Goal: Submit feedback/report problem

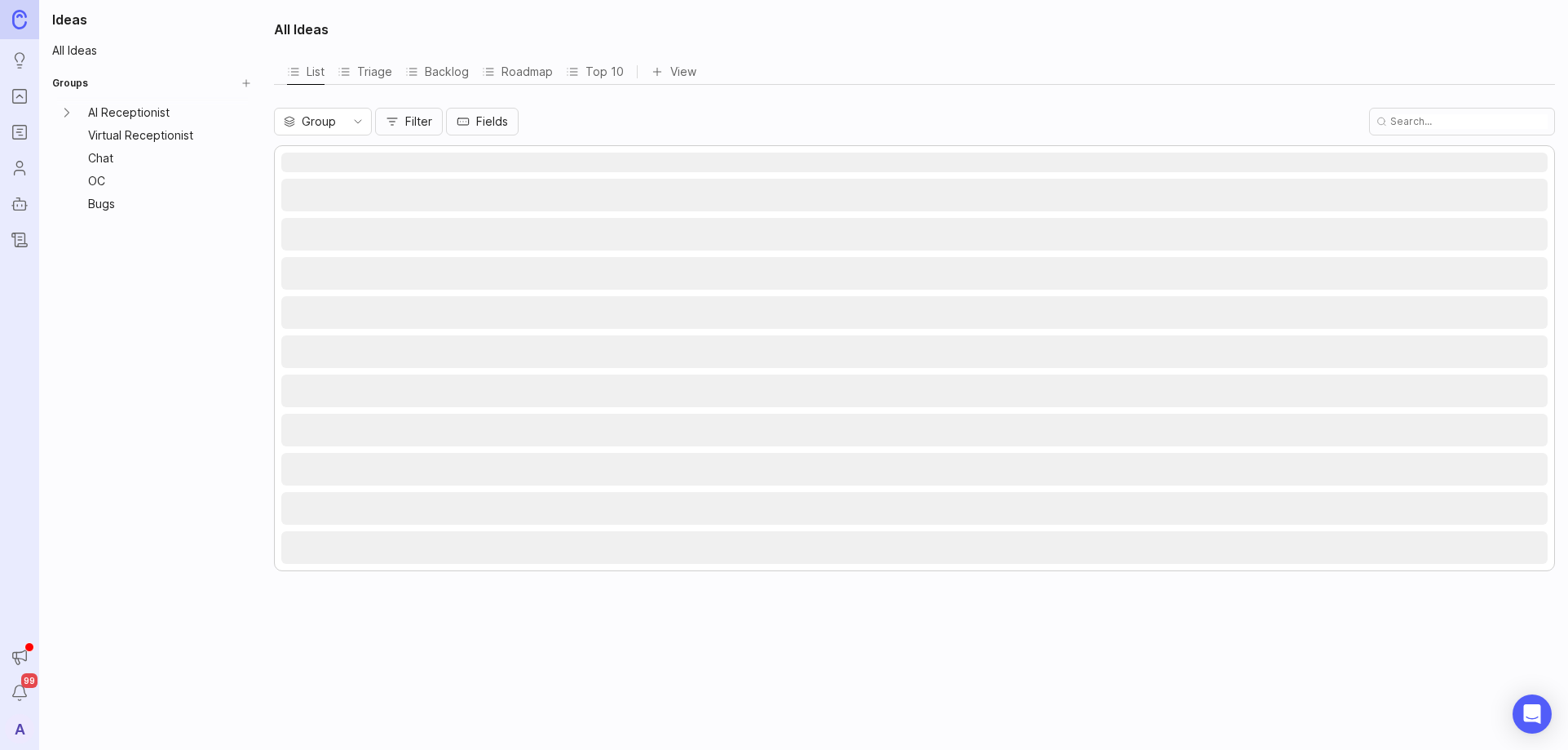
click at [10, 100] on icon "Portal" at bounding box center [19, 96] width 18 height 20
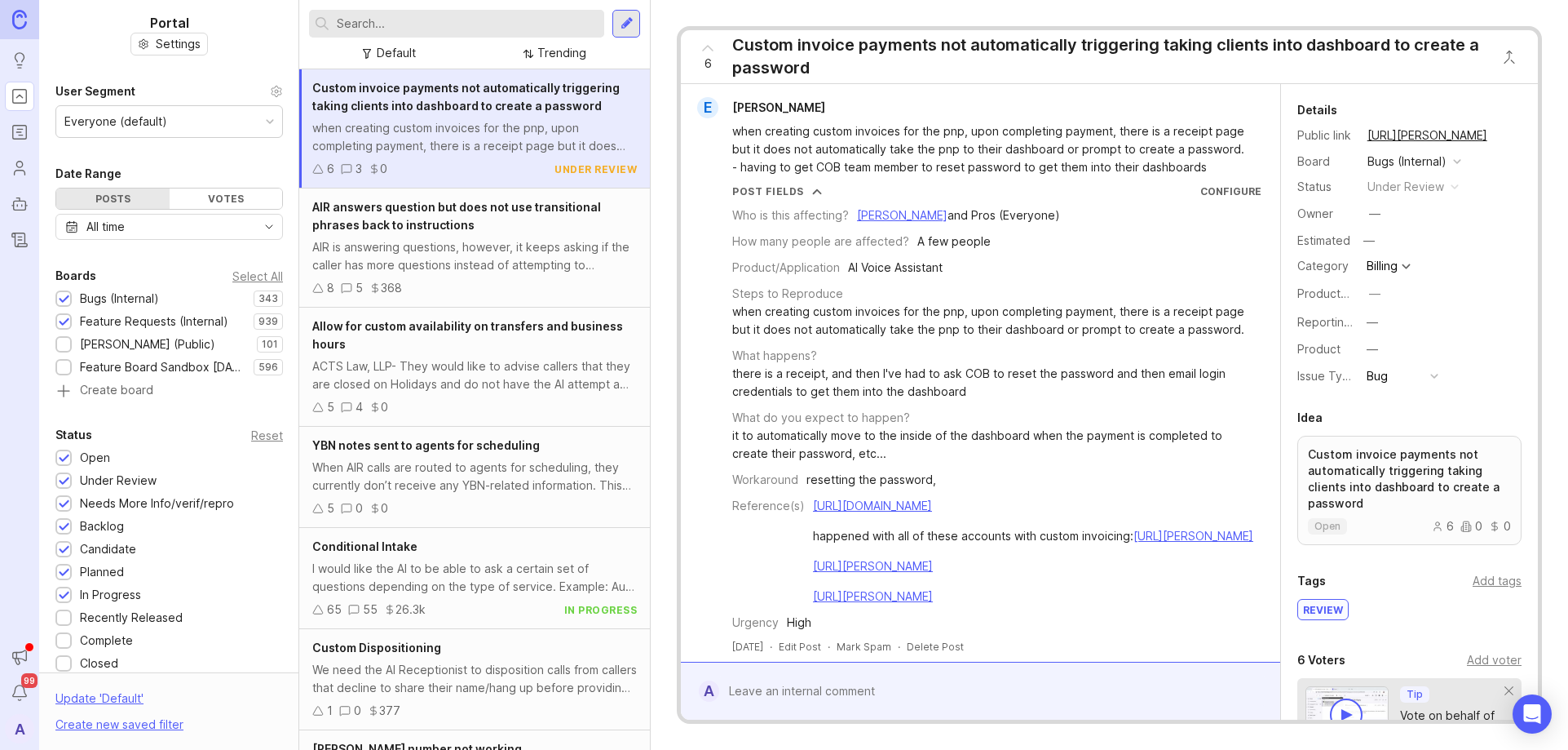
click at [440, 16] on input "text" at bounding box center [467, 23] width 261 height 18
paste input "IAQ Experts"
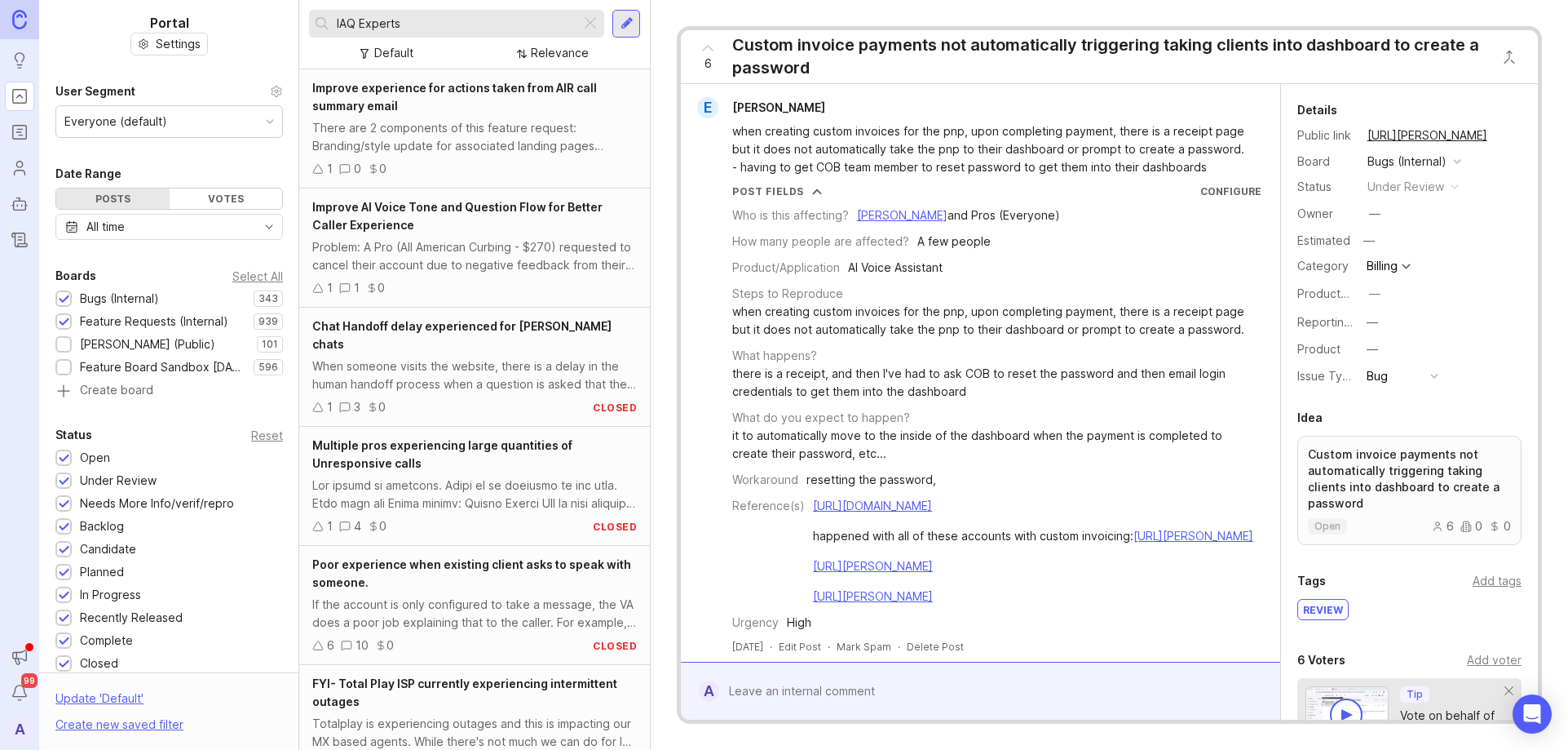
click at [465, 24] on input "IAQ Experts" at bounding box center [456, 23] width 238 height 18
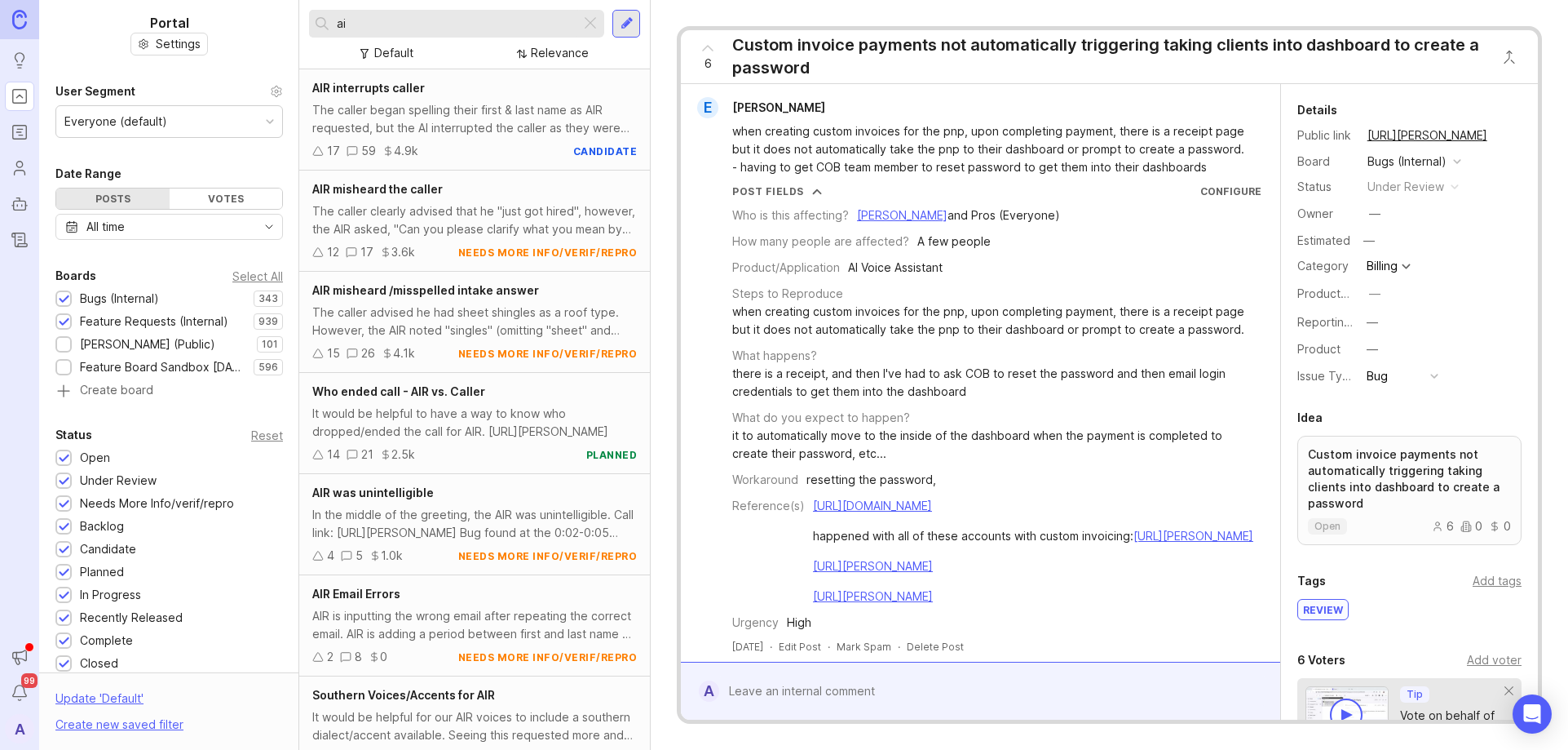
type input "a"
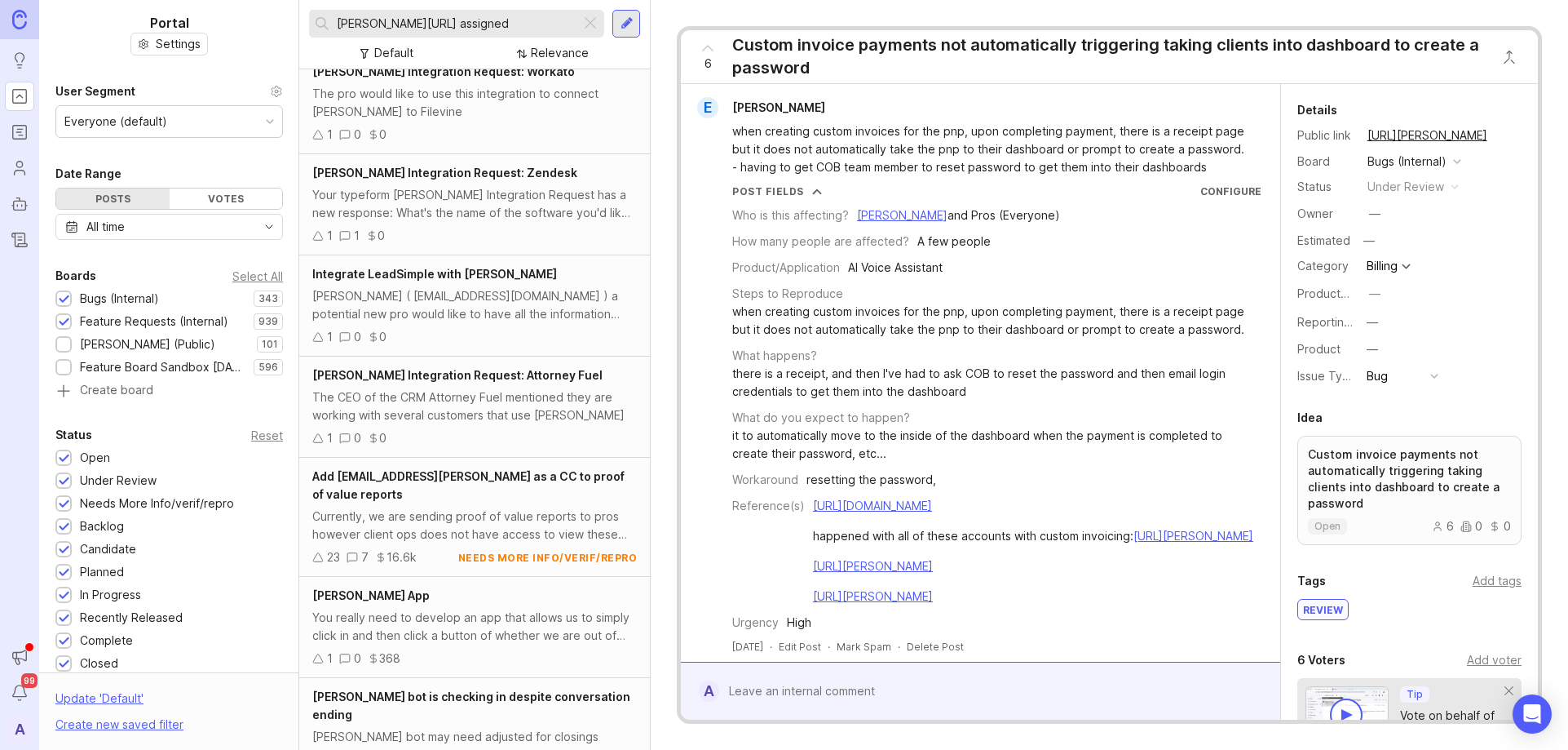
scroll to position [356, 0]
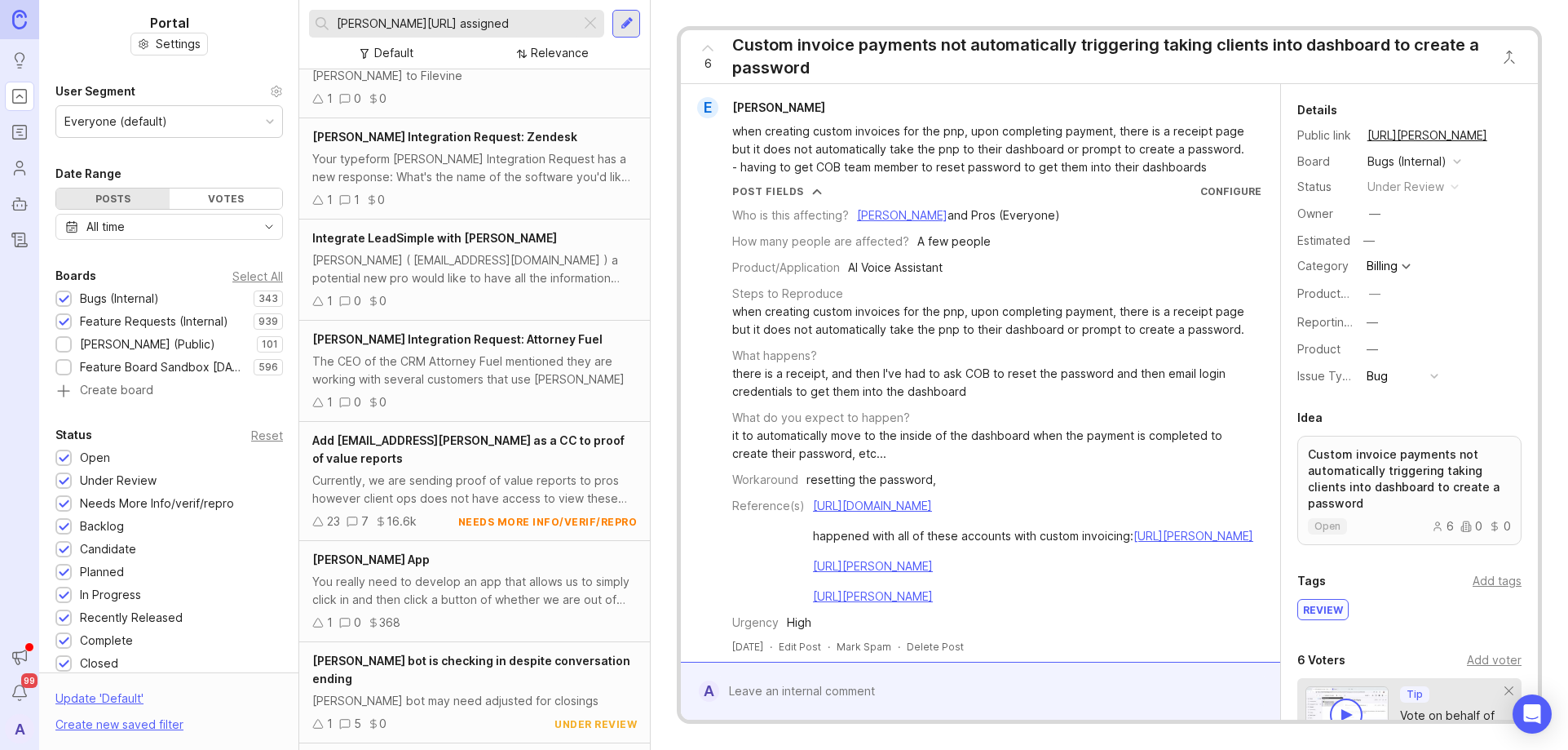
click at [459, 28] on input "[PERSON_NAME][URL] assigned" at bounding box center [456, 23] width 238 height 18
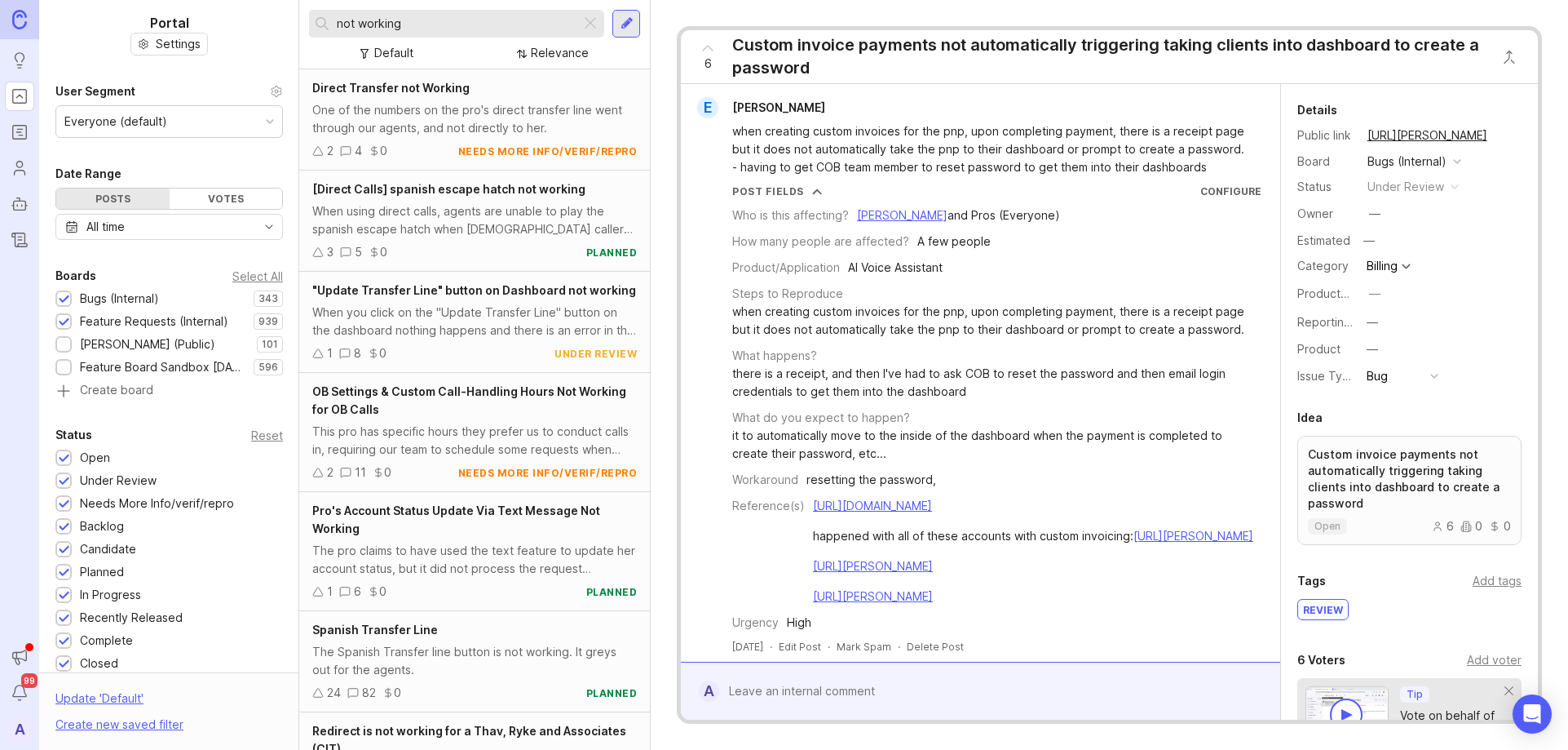
click at [337, 26] on input "not working" at bounding box center [456, 23] width 238 height 18
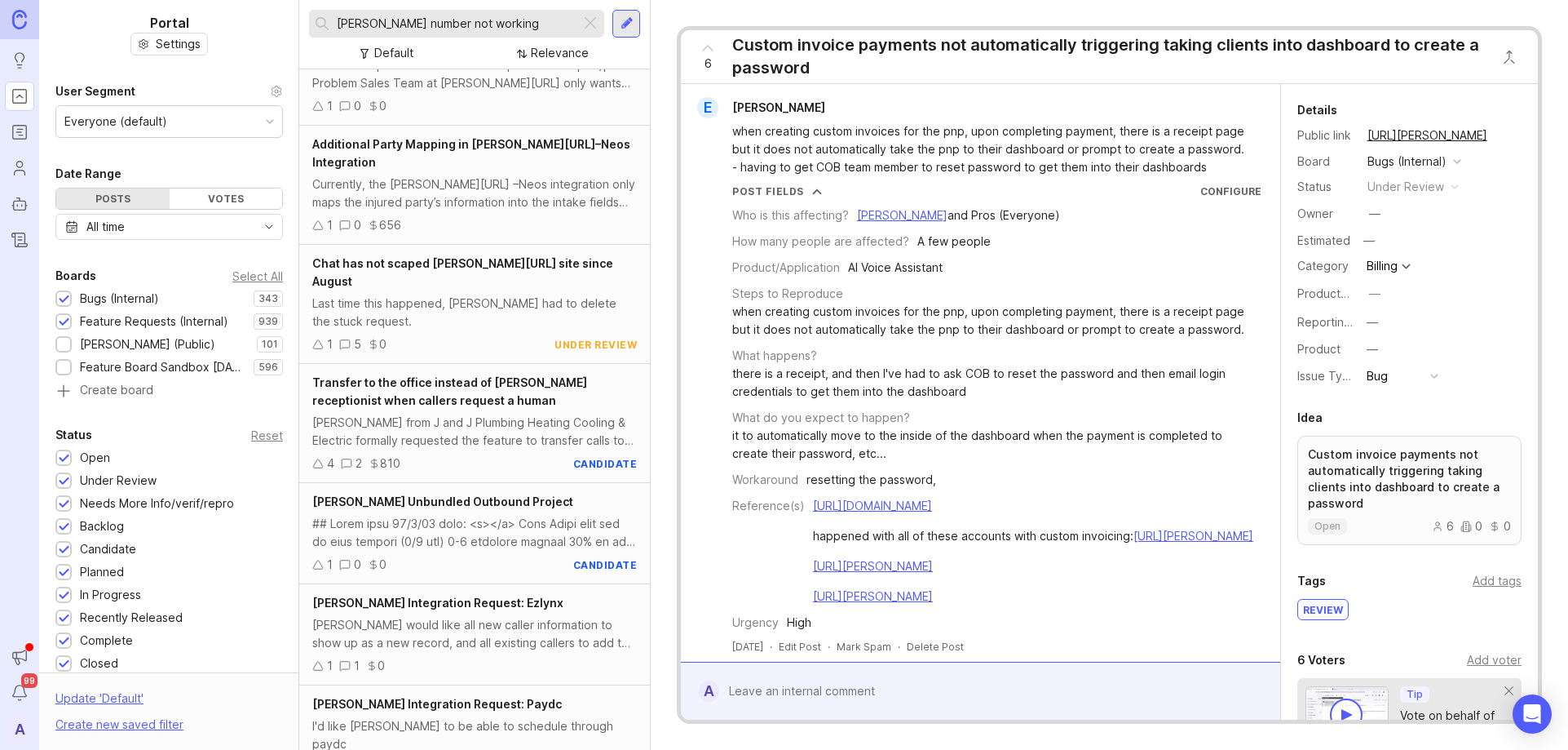
scroll to position [1421, 0]
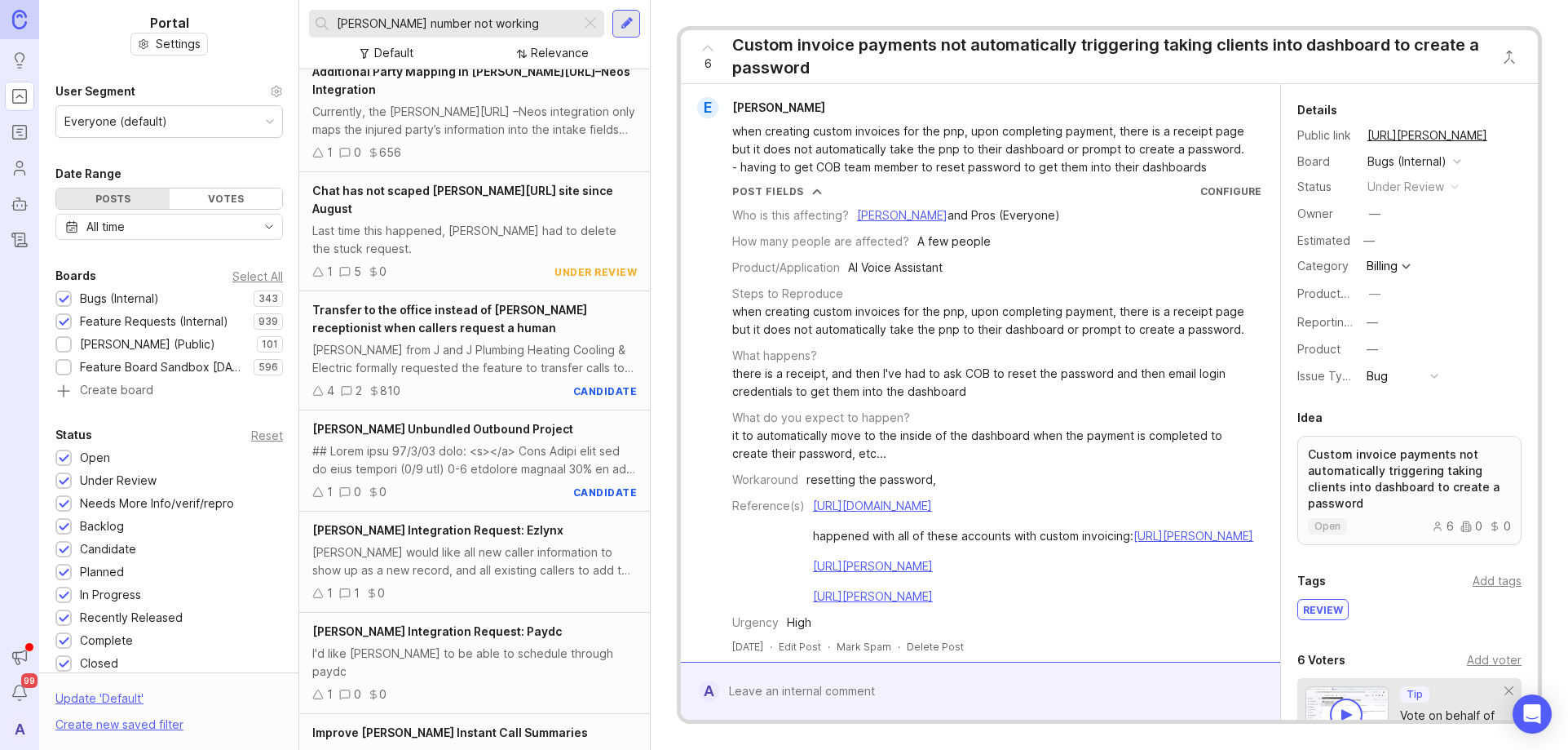
click at [251, 125] on div "Everyone (default)" at bounding box center [169, 121] width 226 height 31
click at [543, 27] on input "[PERSON_NAME] number not working" at bounding box center [456, 23] width 238 height 18
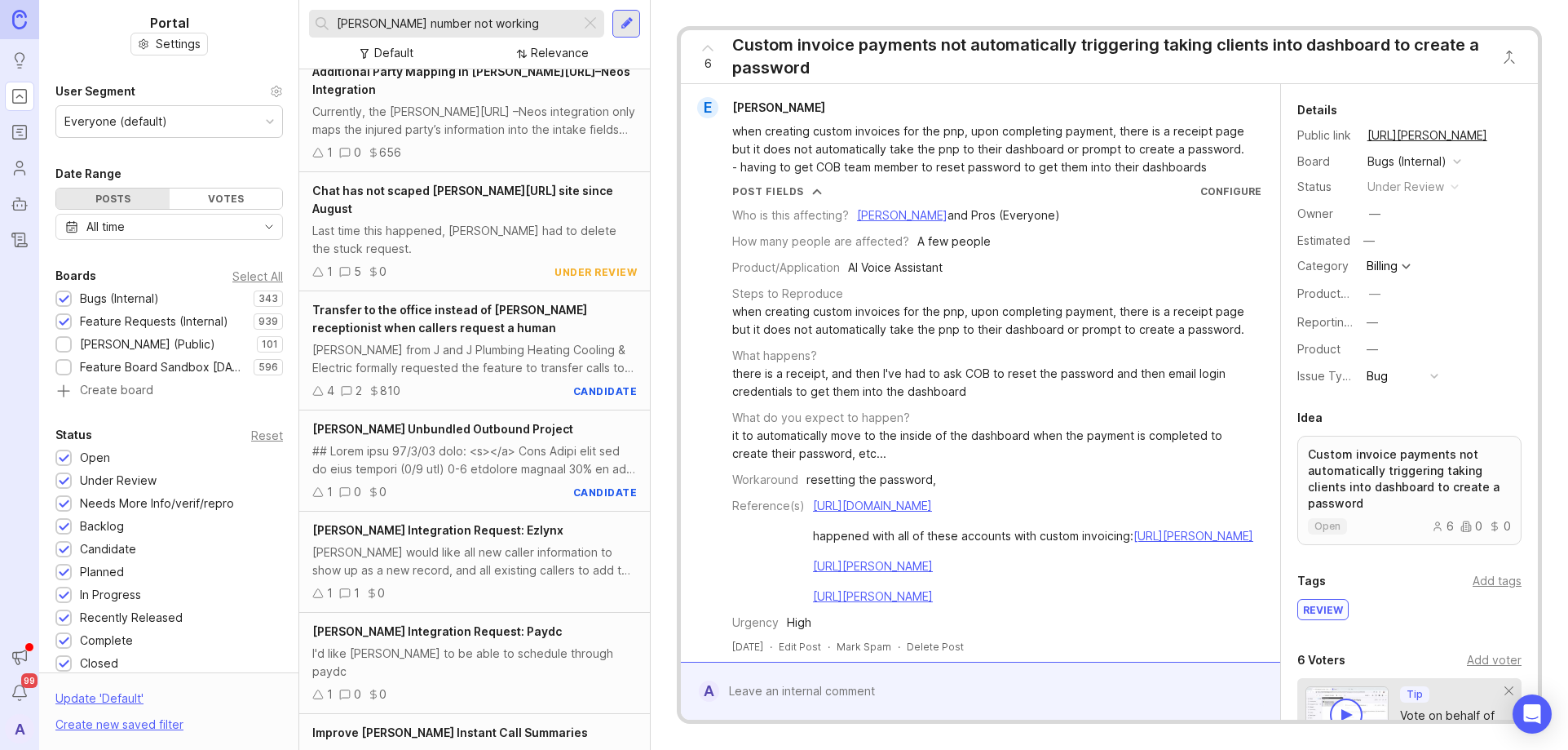
paste input "IAQ Experts"
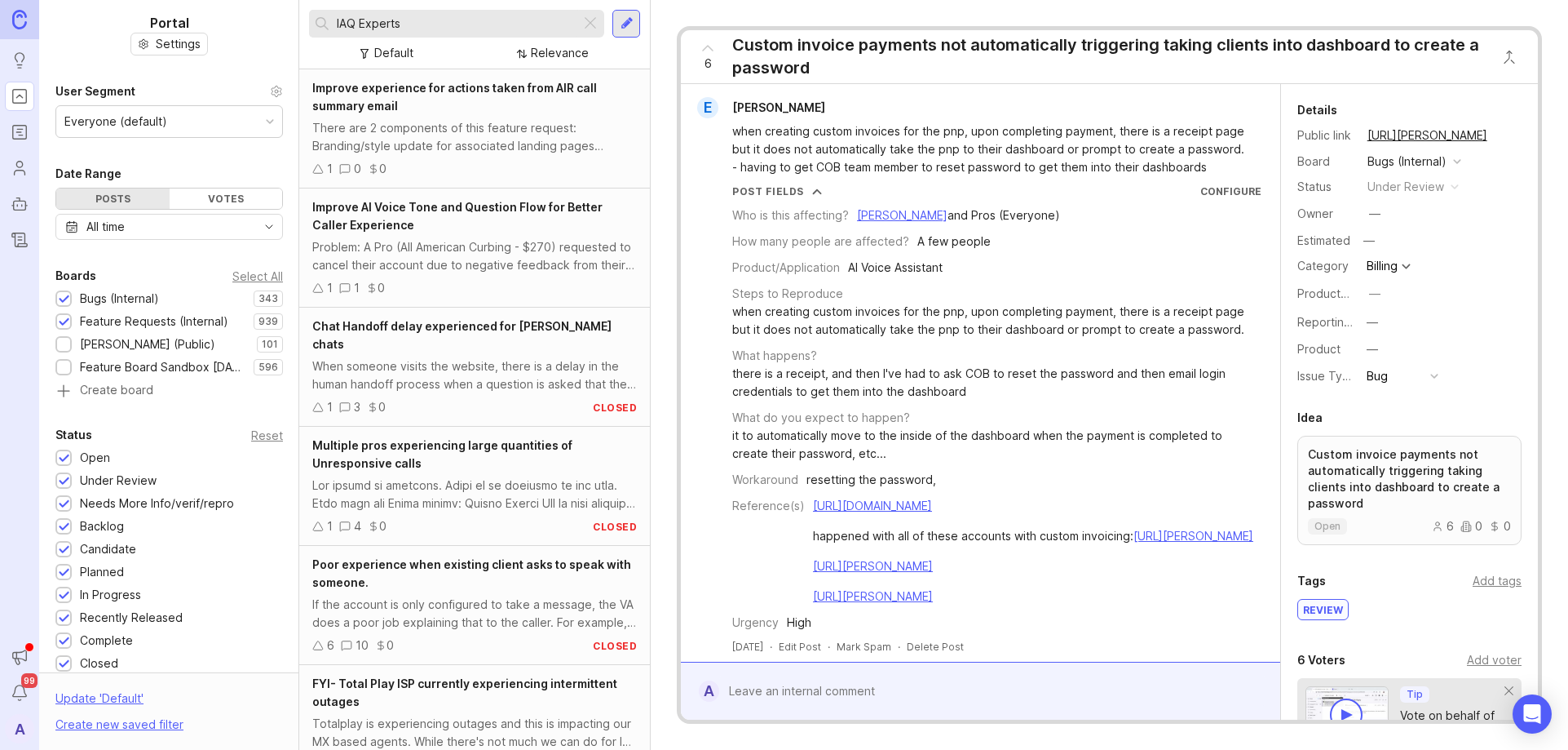
type input "IAQ Experts"
click at [139, 346] on div "[PERSON_NAME] (Public)" at bounding box center [147, 344] width 136 height 18
click at [142, 363] on div "Feature Board Sandbox [DATE]" at bounding box center [162, 366] width 166 height 18
click at [22, 136] on icon "Roadmaps" at bounding box center [21, 136] width 4 height 0
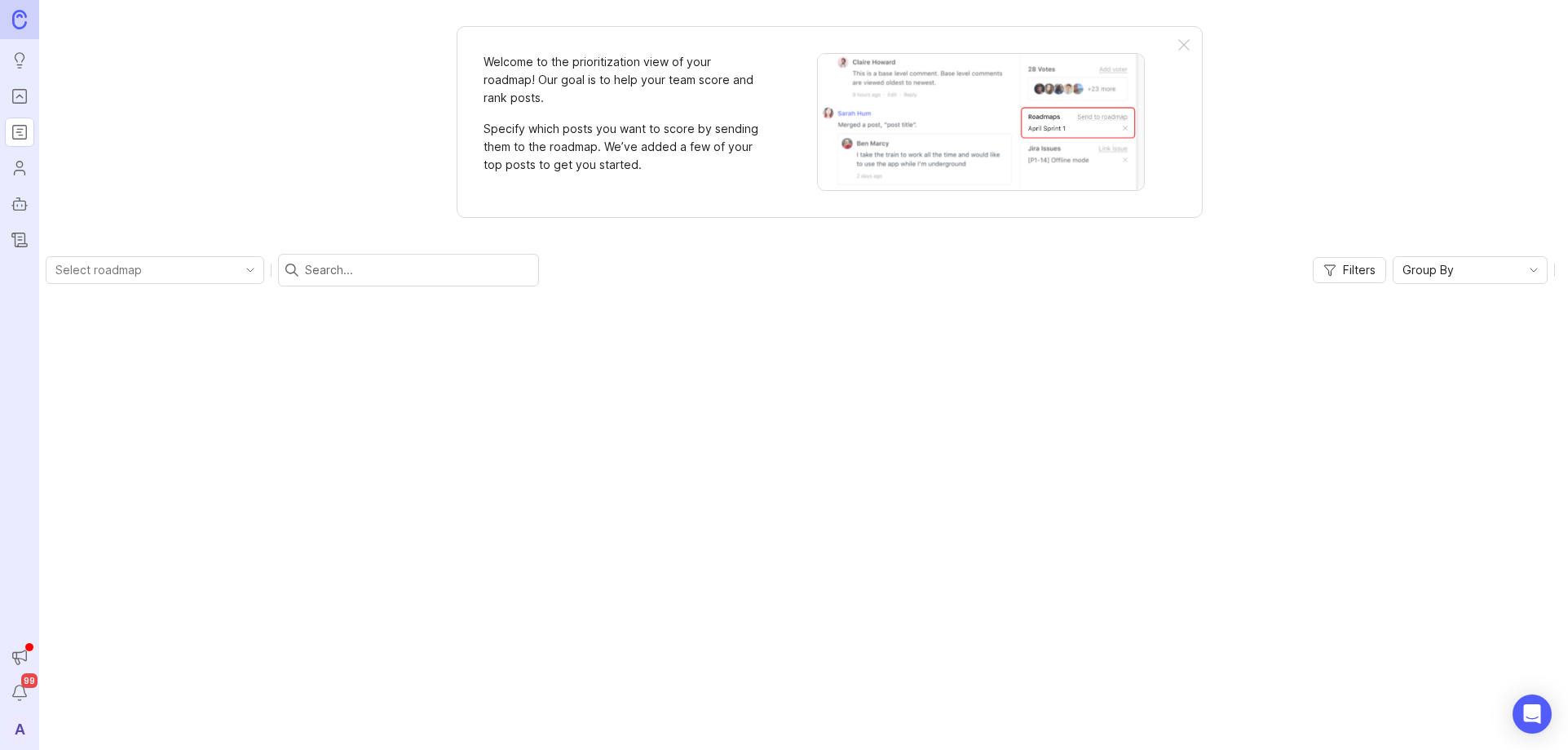
click at [19, 171] on icon "Users" at bounding box center [19, 168] width 18 height 20
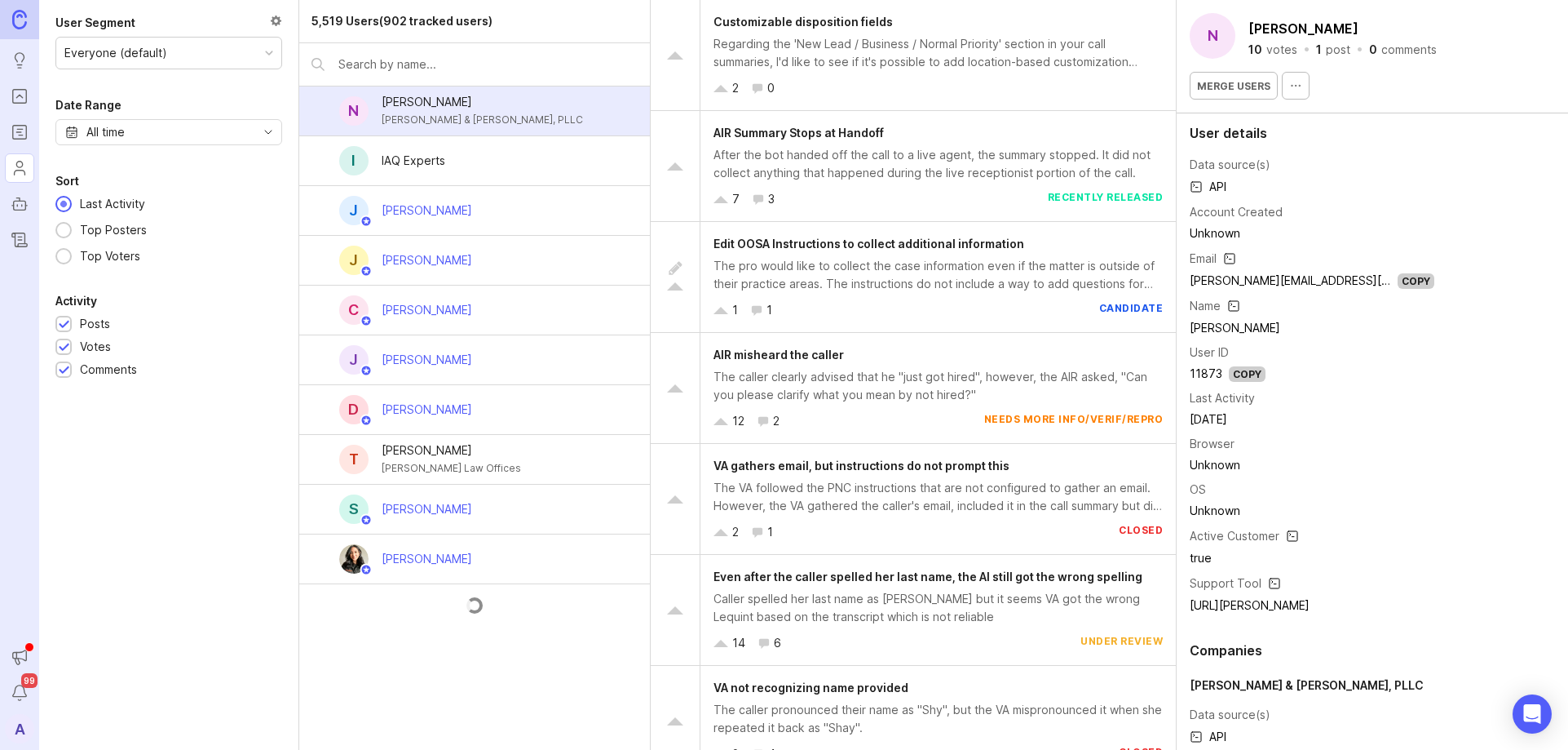
click at [32, 199] on link "Autopilot" at bounding box center [19, 203] width 29 height 29
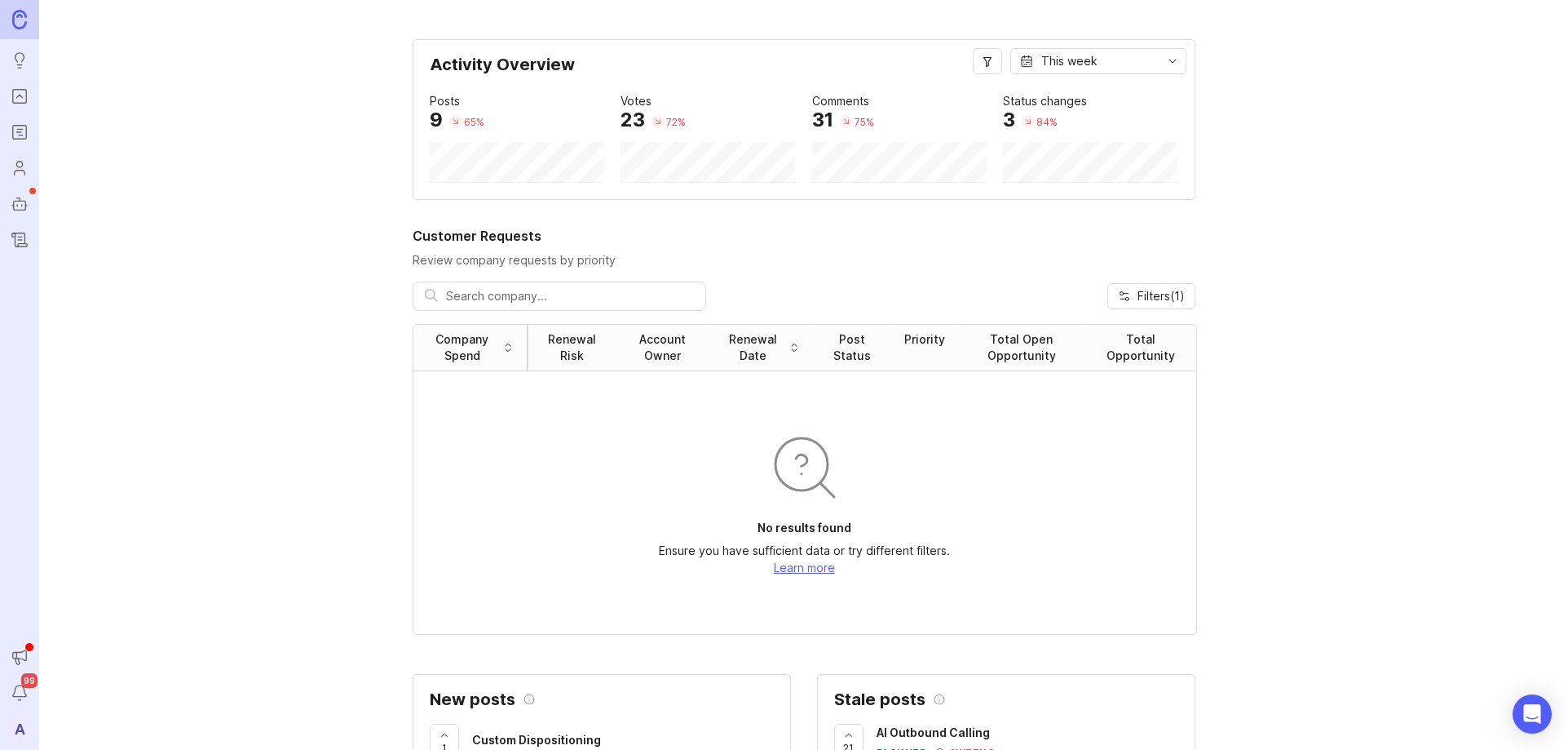
click at [12, 242] on icon "Changelog" at bounding box center [19, 240] width 18 height 20
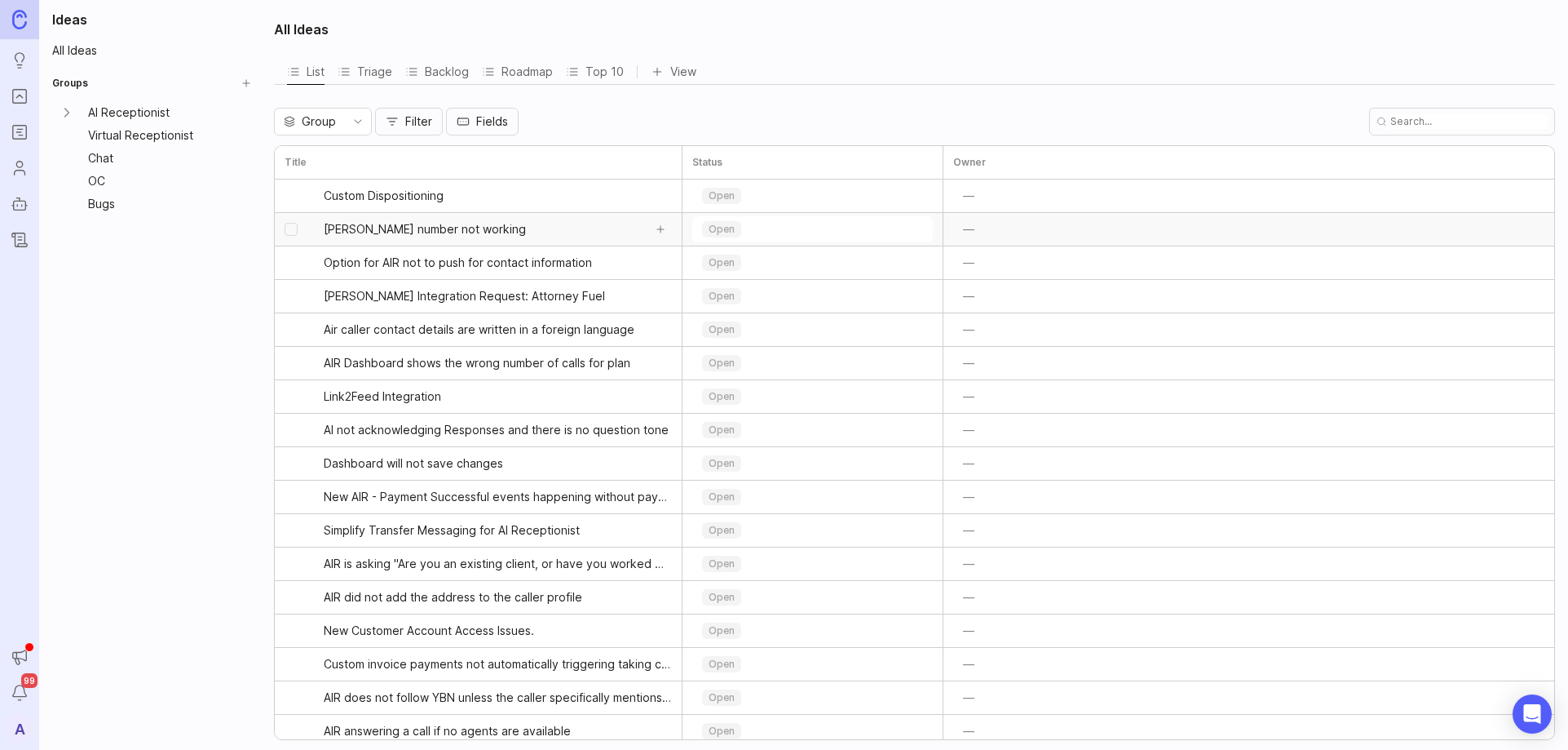
click at [426, 228] on span "[PERSON_NAME] number not working" at bounding box center [425, 228] width 202 height 16
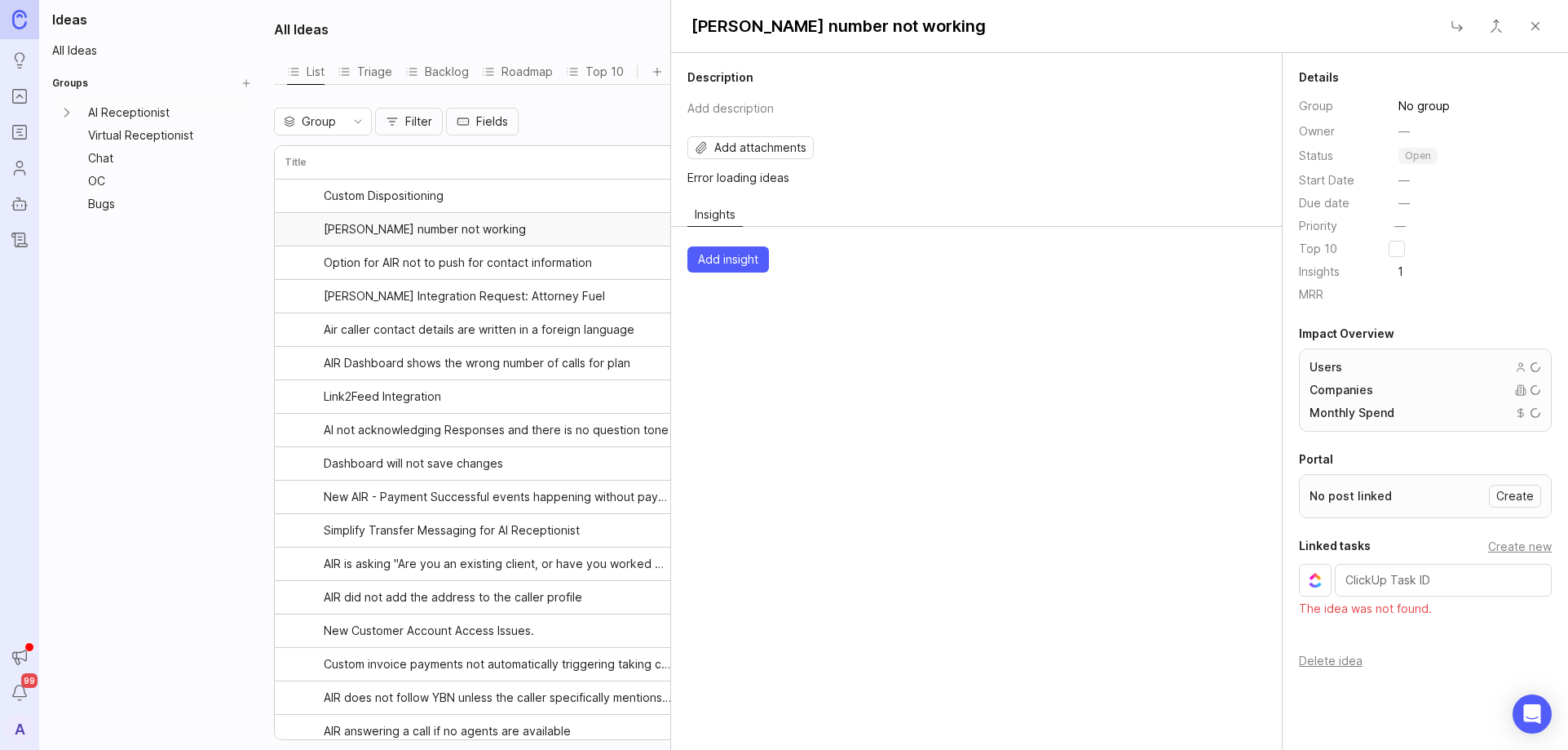
click at [913, 390] on div "Description Add description Add attachments Error loading ideas Insights Add in…" at bounding box center [976, 402] width 611 height 697
click at [764, 112] on button "Add description" at bounding box center [974, 107] width 584 height 31
type textarea "The pro where this is happening is here x"
type textarea "IAQ Experts"
click at [731, 257] on span "Add insight" at bounding box center [728, 258] width 60 height 16
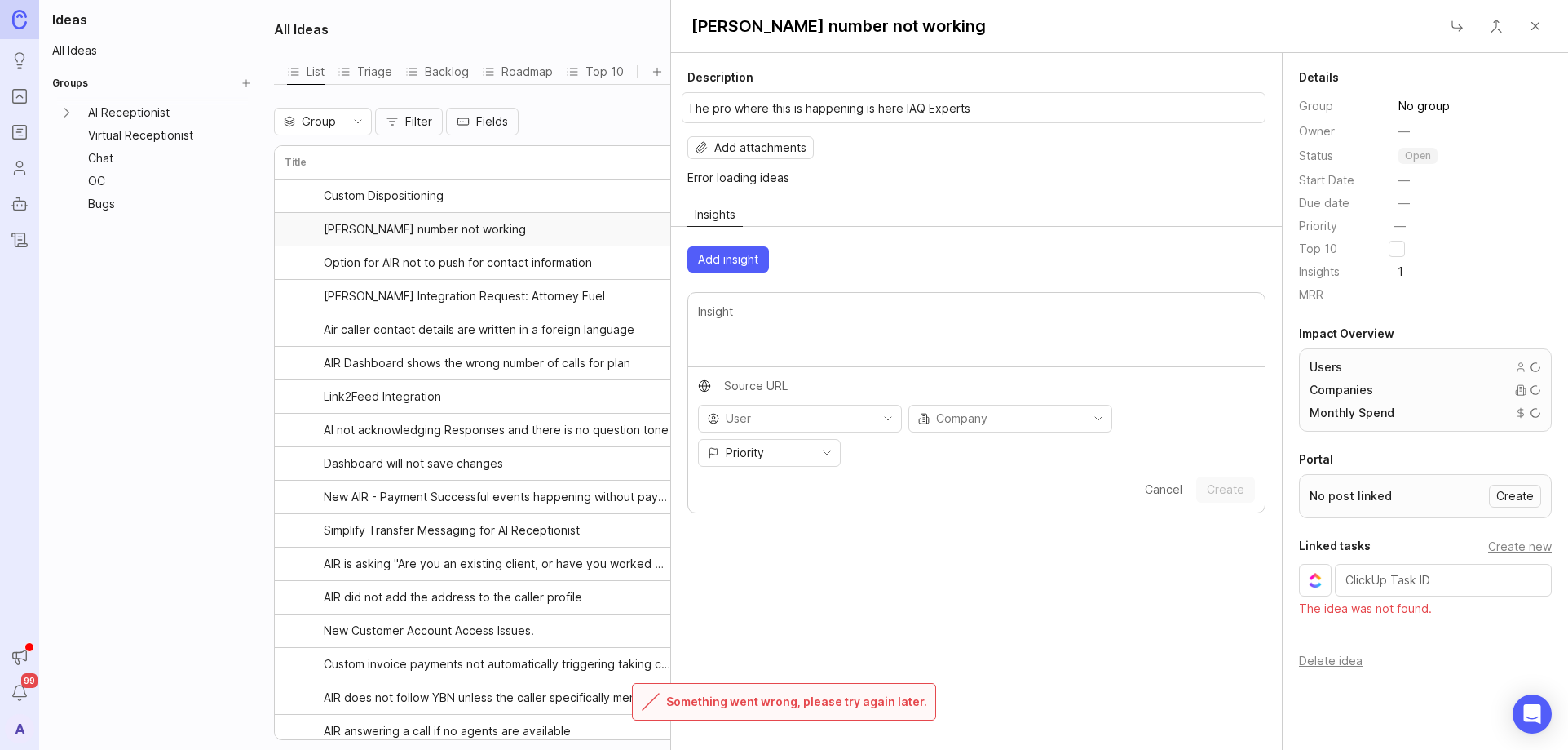
click at [865, 276] on div "Add insight Priority Cancel Create" at bounding box center [976, 379] width 611 height 280
click at [942, 107] on textarea "The pro where this is happening is here IAQ Experts" at bounding box center [974, 108] width 573 height 18
drag, startPoint x: 988, startPoint y: 113, endPoint x: 1010, endPoint y: 119, distance: 22.8
click at [988, 113] on textarea "The pro where this is happening is here IAQ Experts" at bounding box center [974, 108] width 573 height 18
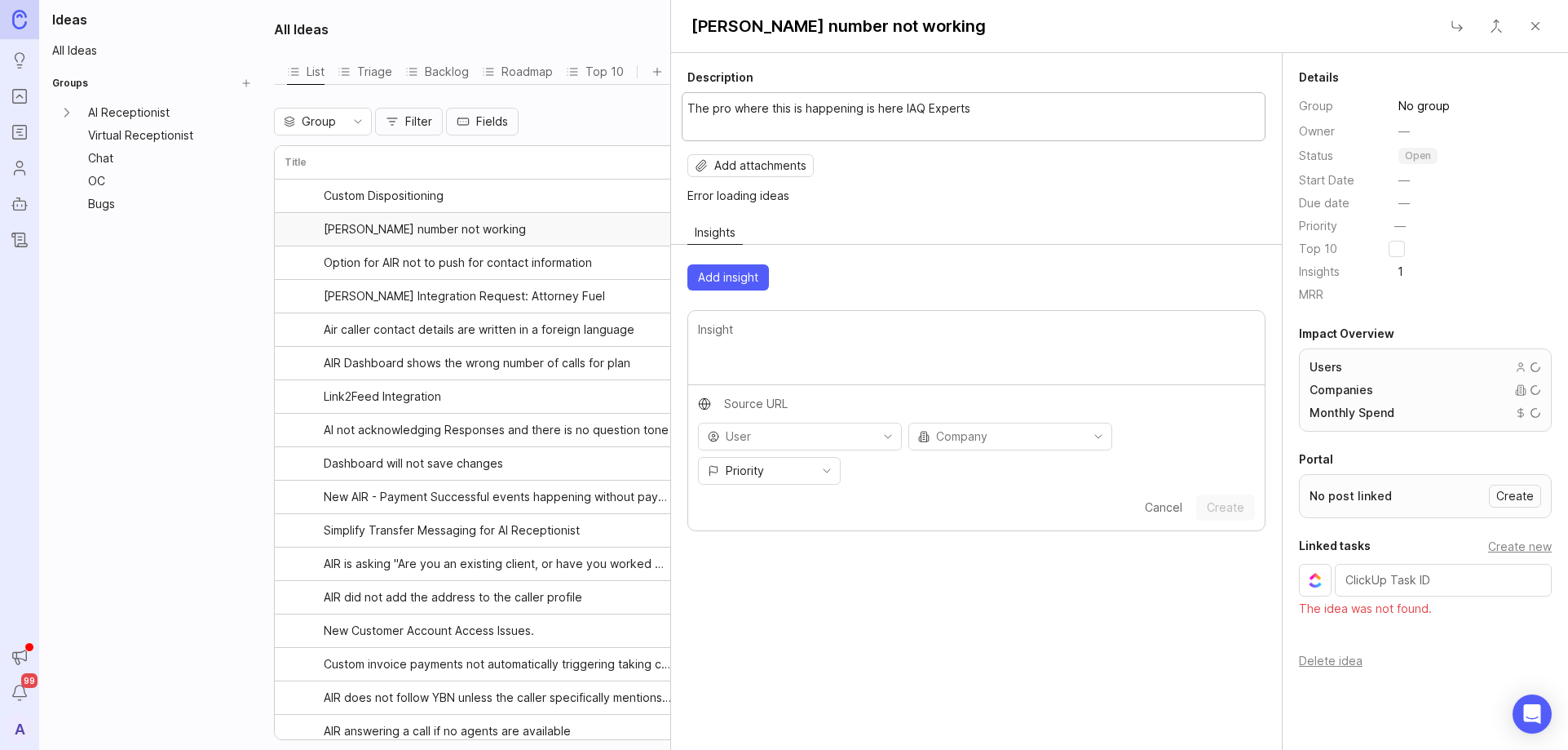
click at [942, 113] on textarea "The pro where this is happening is here IAQ Experts" at bounding box center [974, 117] width 573 height 36
type textarea "The pro where this is happening is here IAQ Experts"
click at [869, 34] on button "[PERSON_NAME] number not working" at bounding box center [838, 25] width 314 height 29
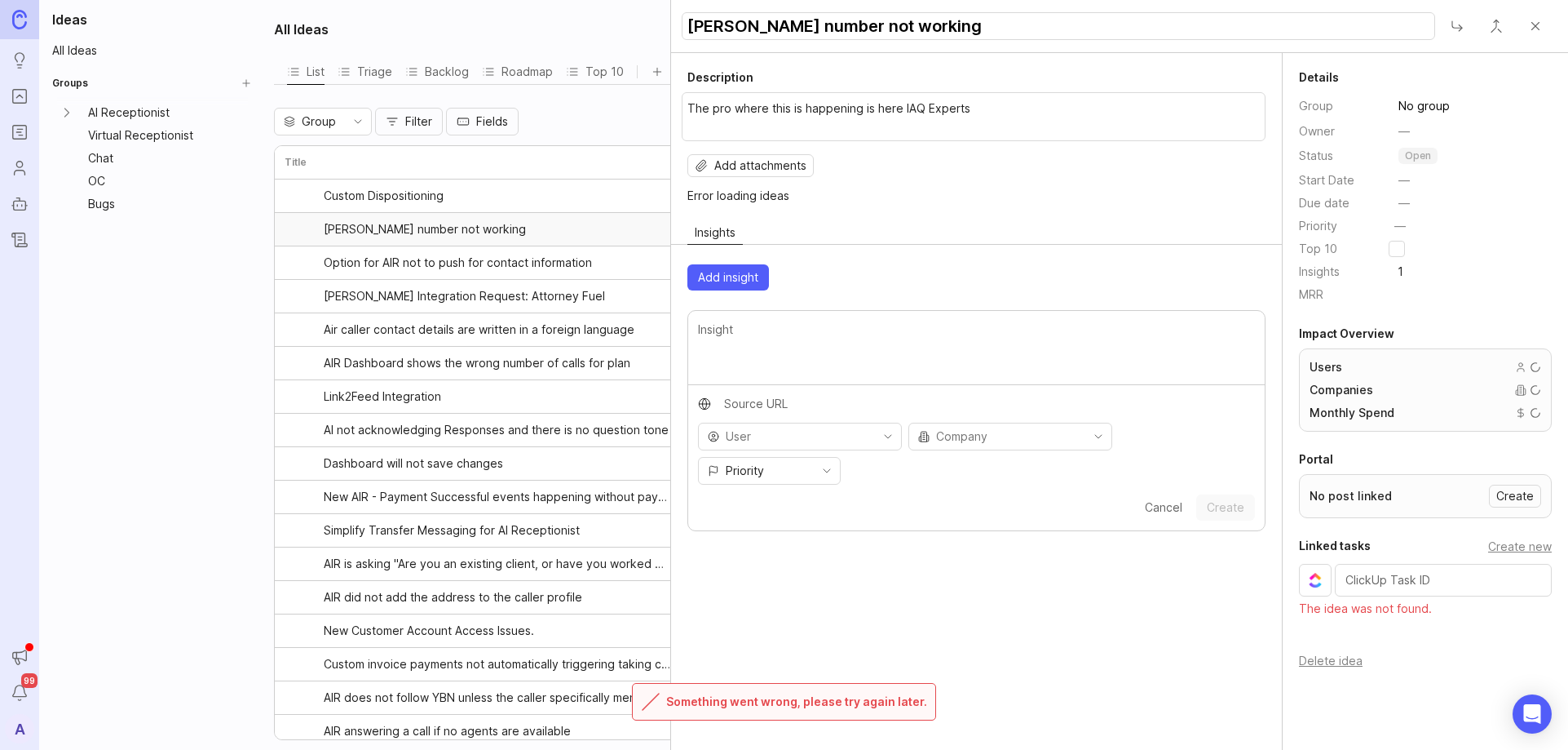
click at [869, 34] on input "[PERSON_NAME] number not working" at bounding box center [1058, 26] width 754 height 28
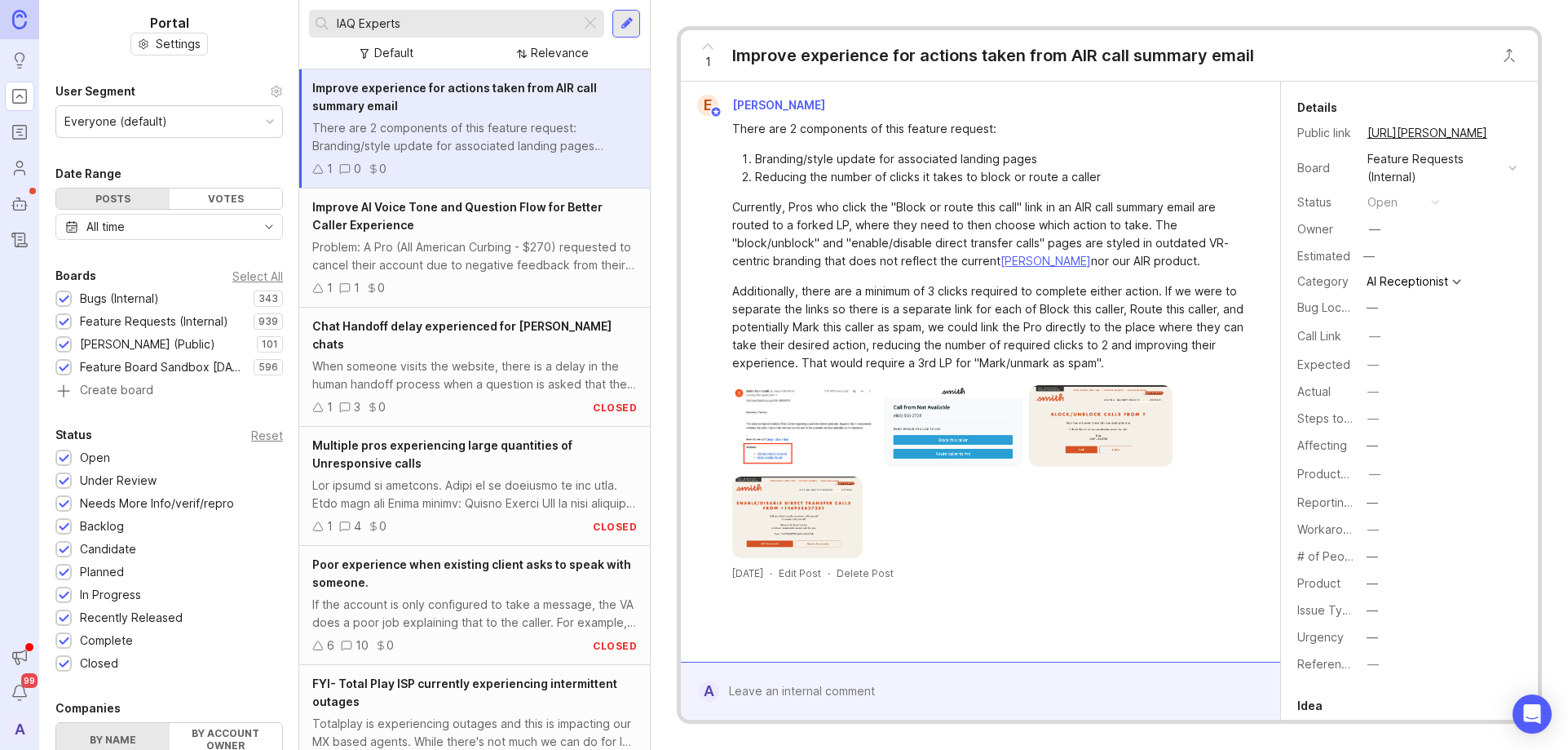
click at [389, 26] on input "IAQ Experts" at bounding box center [456, 23] width 238 height 18
paste input "[PERSON_NAME] number not working"
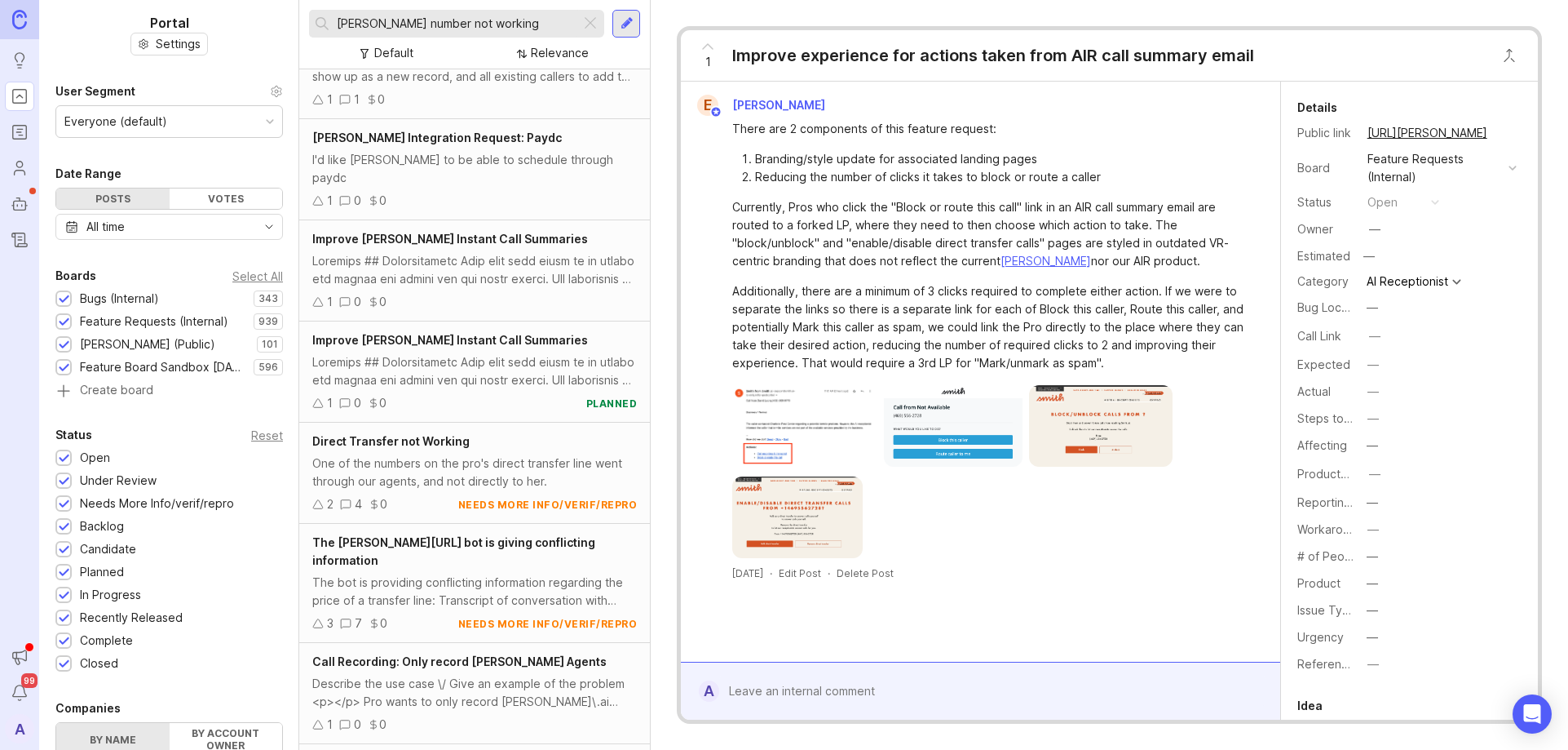
scroll to position [2433, 0]
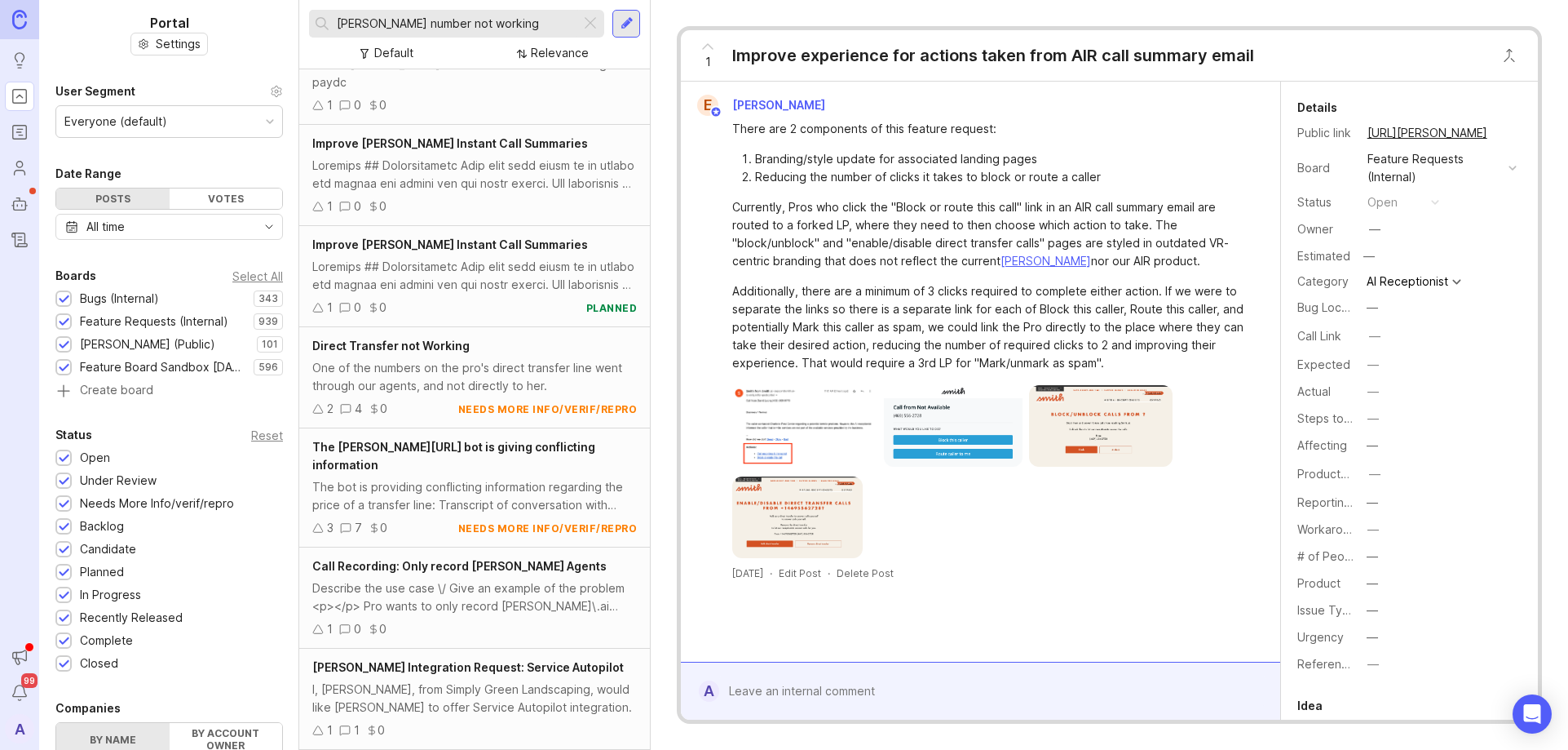
type input "[PERSON_NAME] number not working"
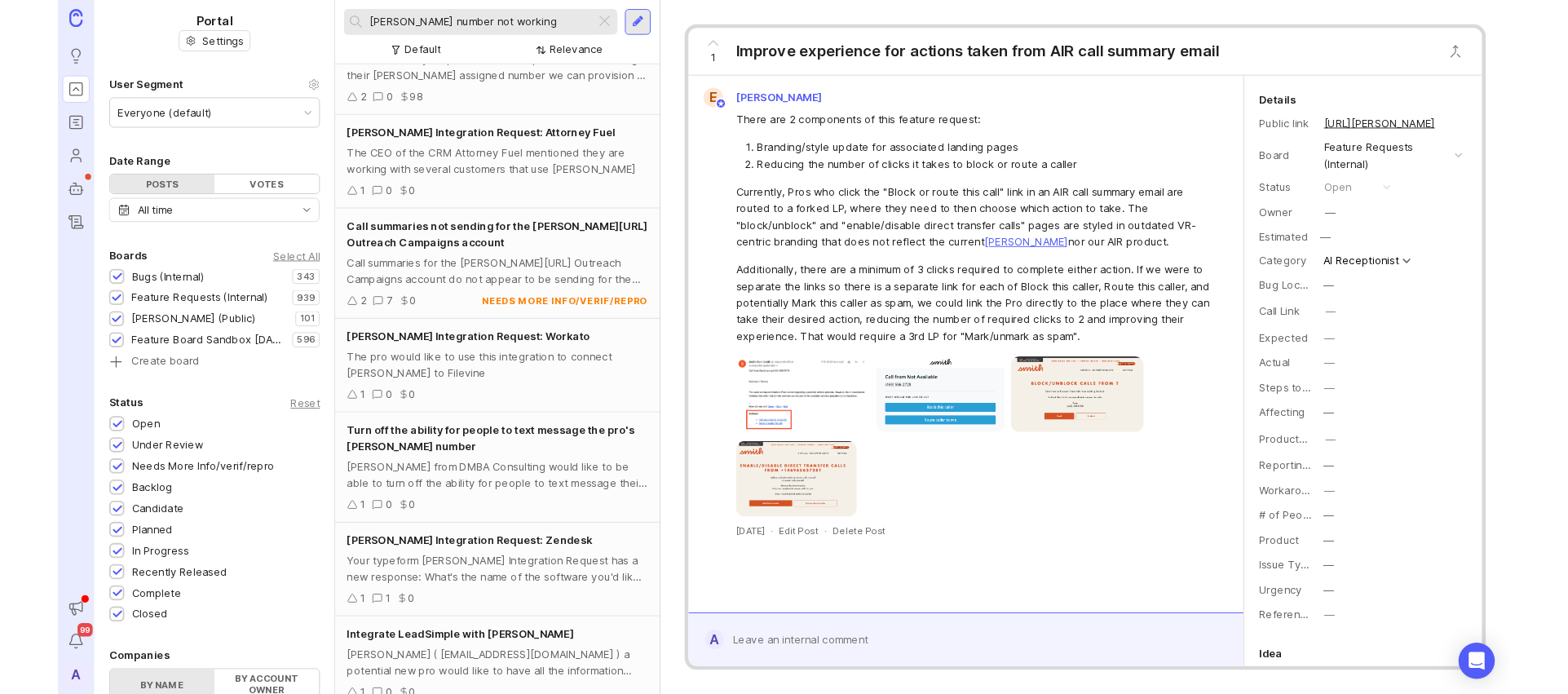
scroll to position [0, 0]
